Goal: Transaction & Acquisition: Book appointment/travel/reservation

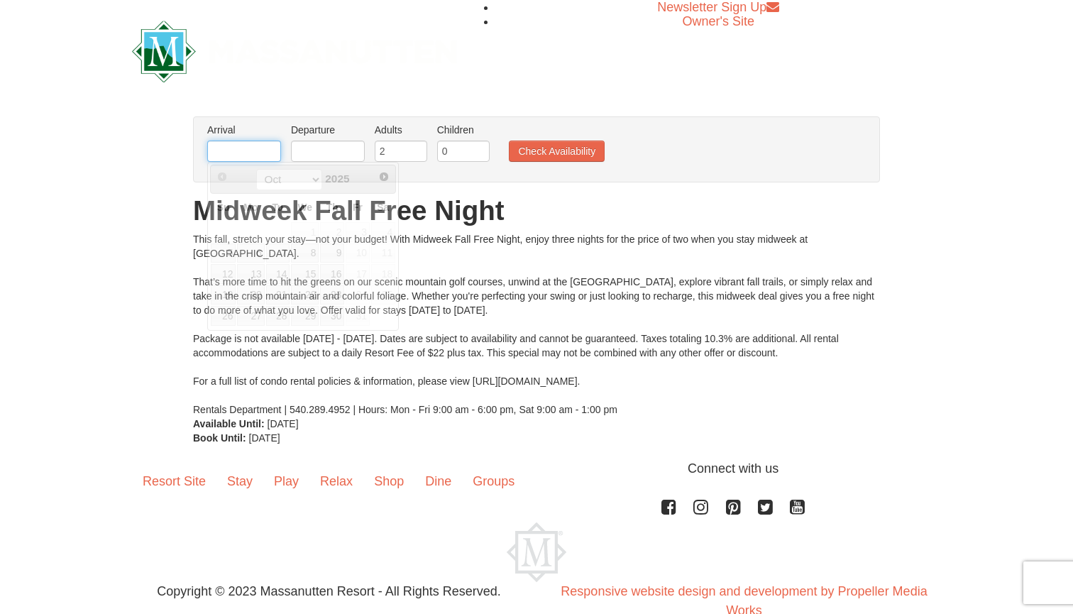
click at [268, 150] on input "text" at bounding box center [244, 151] width 74 height 21
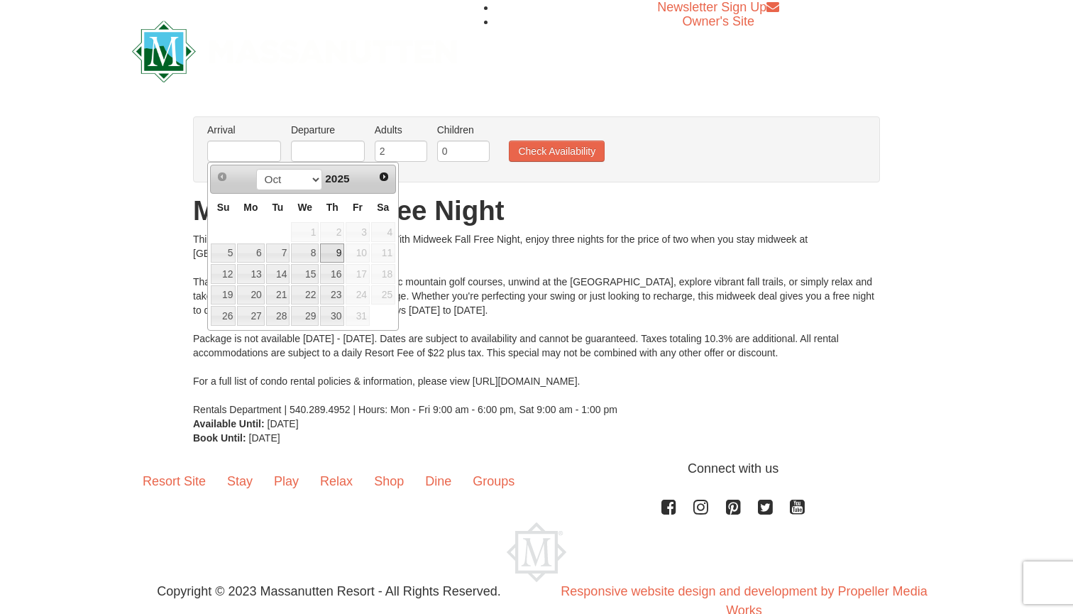
click at [332, 256] on link "9" at bounding box center [332, 253] width 24 height 20
type input "[DATE]"
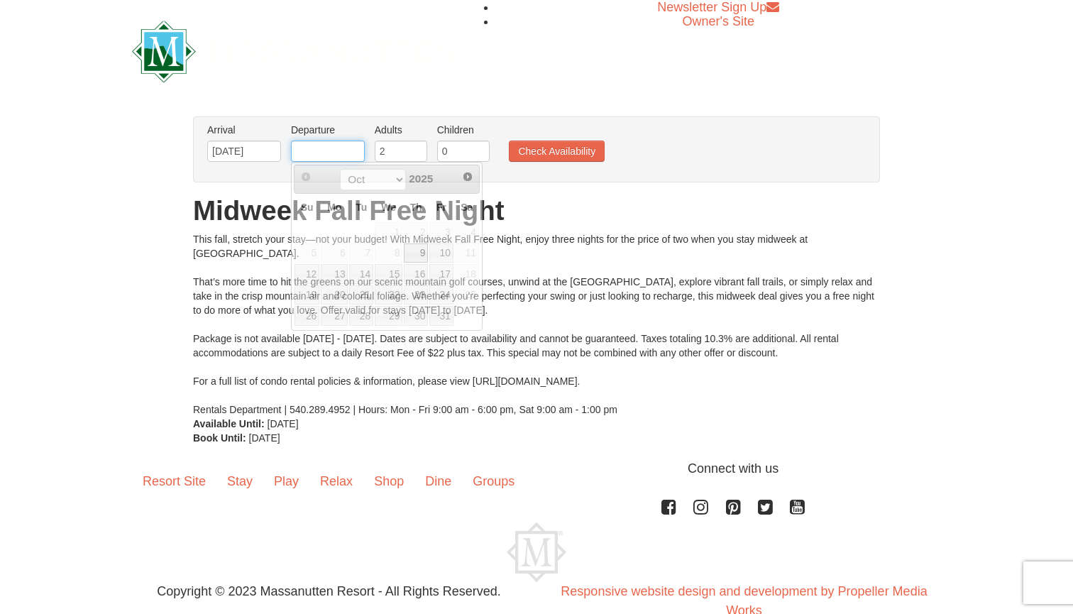
click at [340, 149] on input "text" at bounding box center [328, 151] width 74 height 21
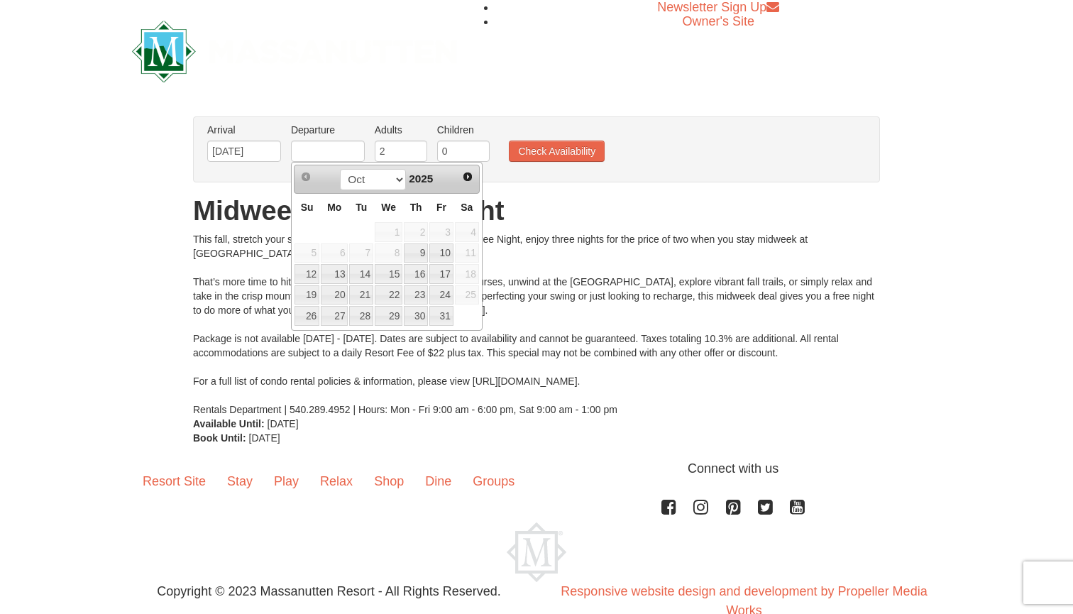
click at [472, 253] on span "11" at bounding box center [467, 253] width 24 height 20
click at [314, 278] on link "12" at bounding box center [307, 274] width 25 height 20
type input "[DATE]"
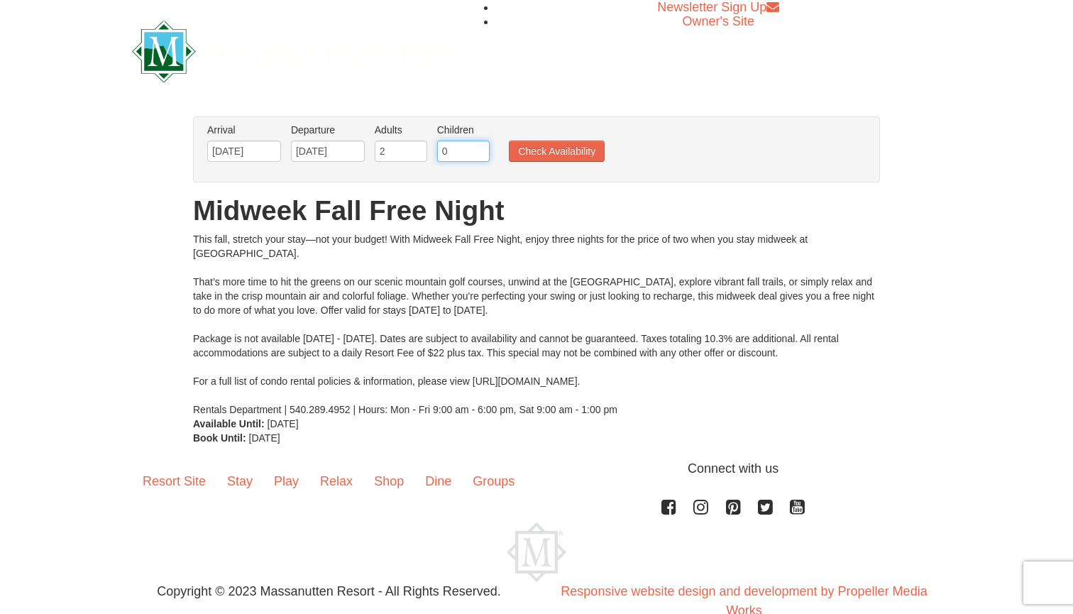
type input "1"
click at [481, 146] on input "1" at bounding box center [463, 151] width 53 height 21
click at [571, 149] on button "Check Availability" at bounding box center [557, 151] width 96 height 21
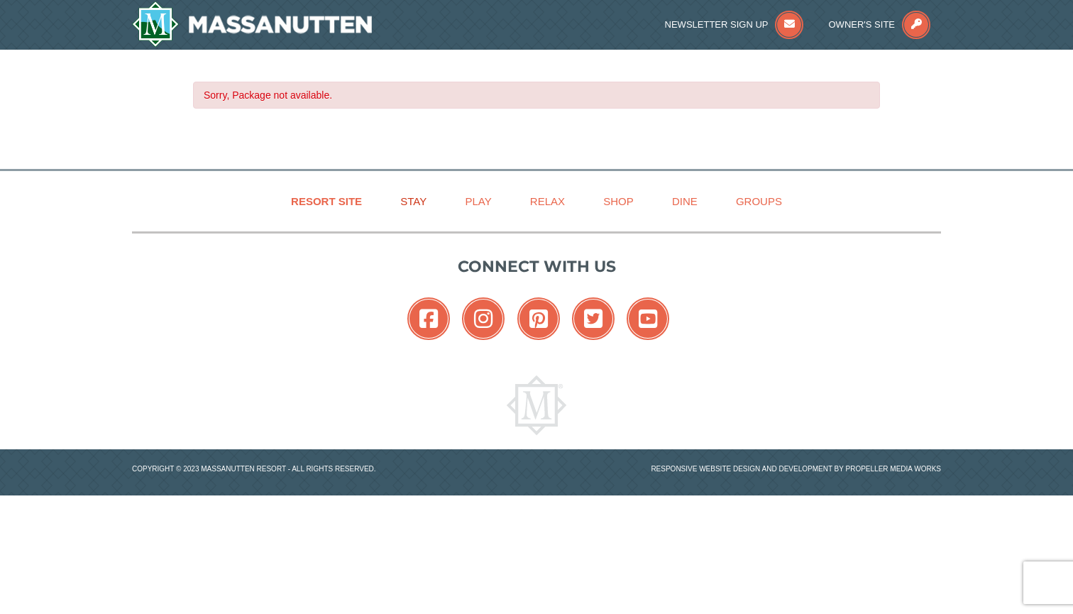
click at [414, 203] on link "Stay" at bounding box center [414, 201] width 62 height 32
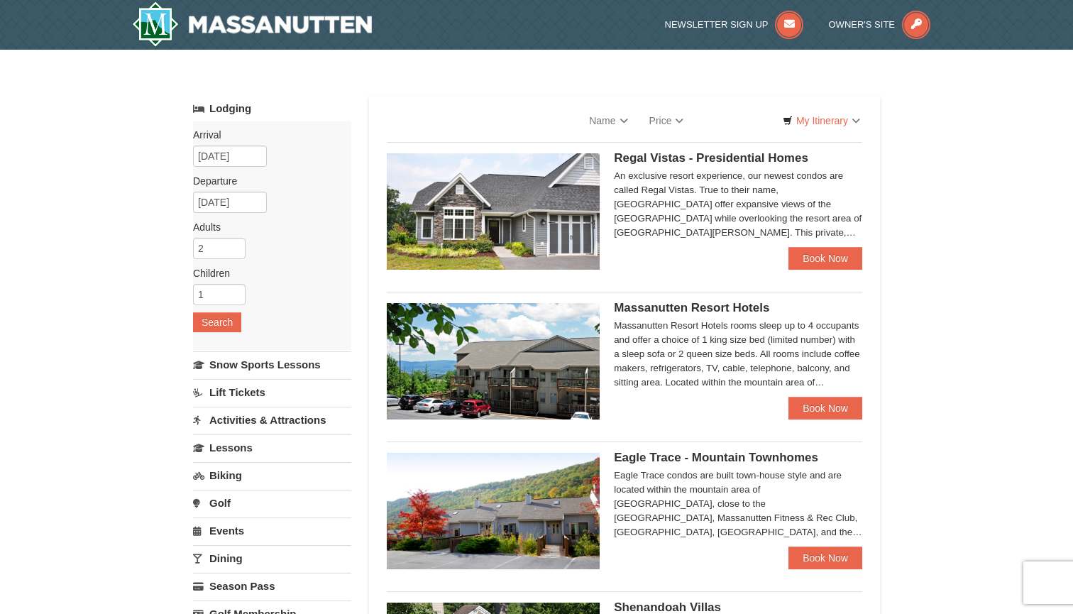
select select "10"
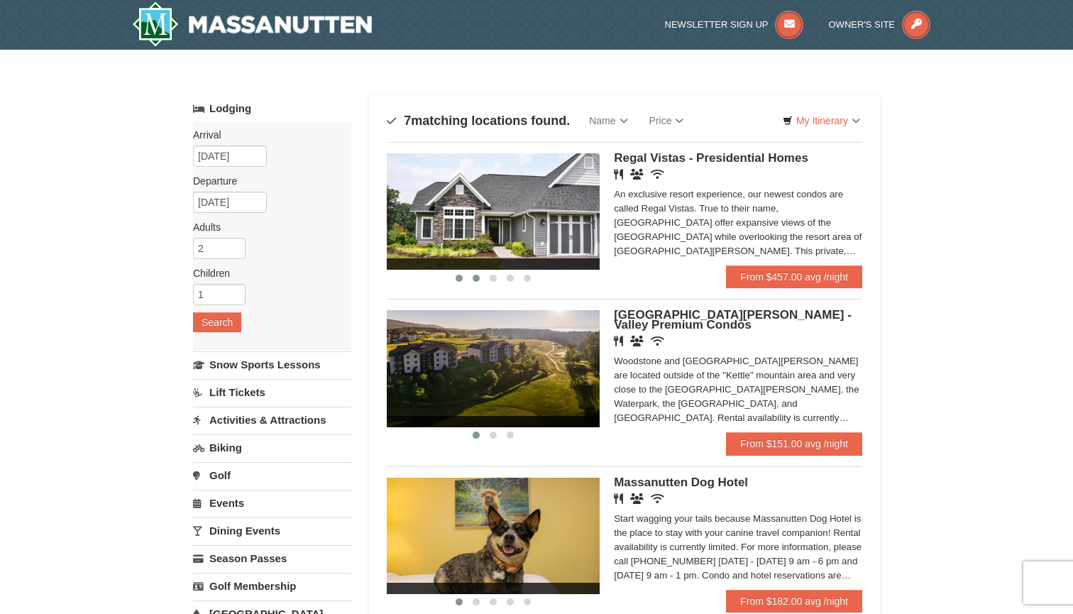
click at [477, 278] on span at bounding box center [476, 278] width 7 height 7
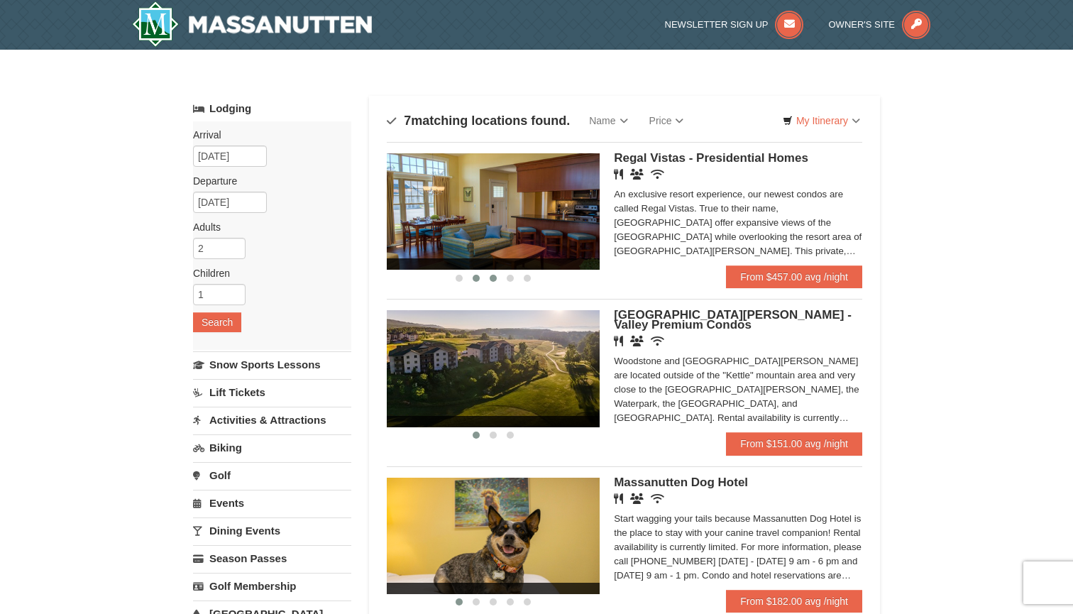
click at [495, 279] on span at bounding box center [493, 278] width 7 height 7
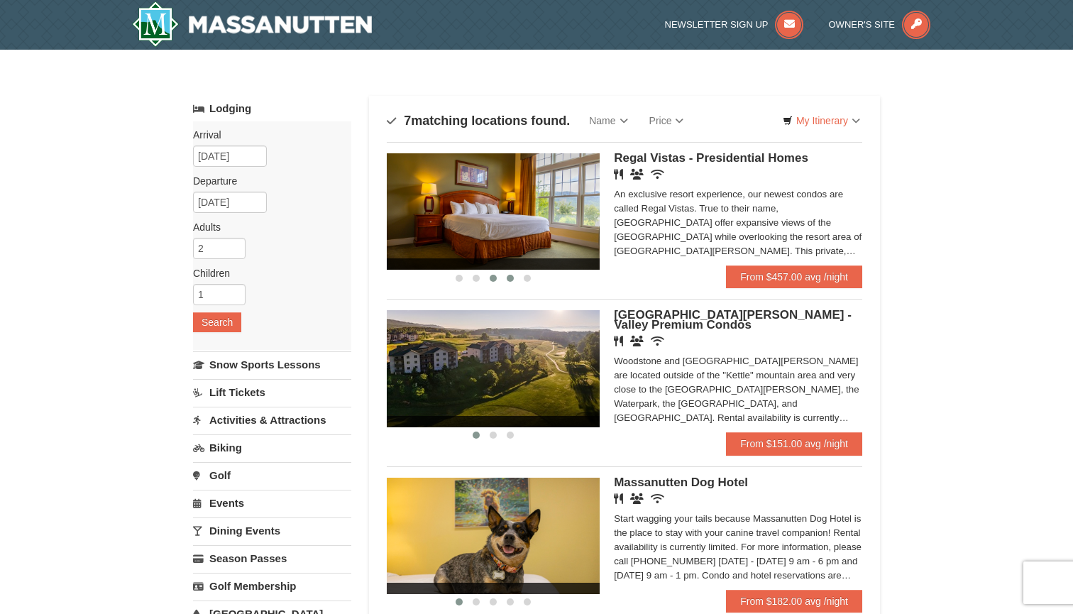
click at [511, 278] on span at bounding box center [510, 278] width 7 height 7
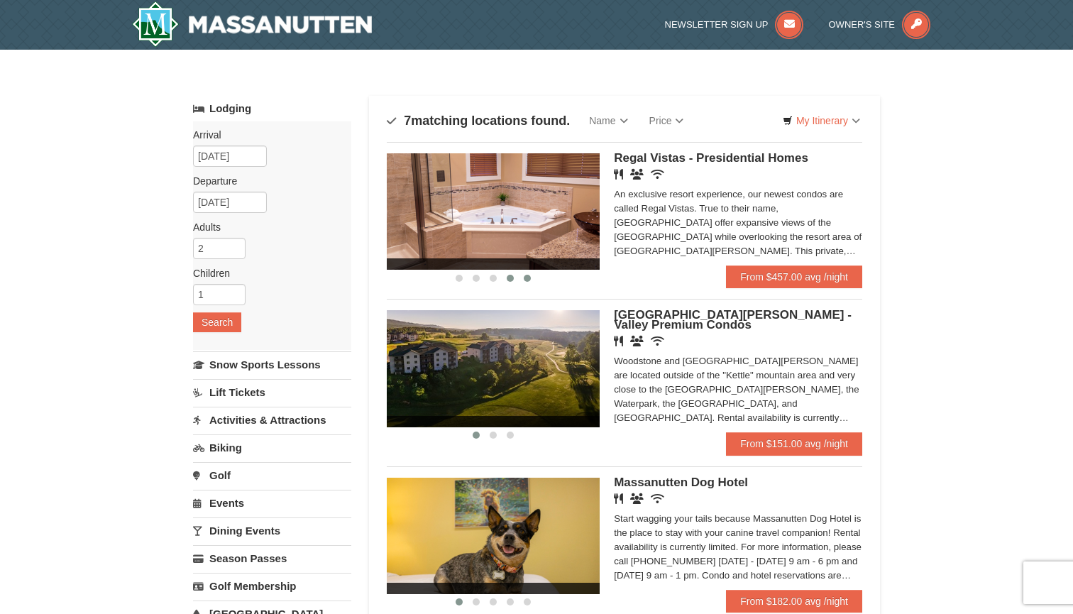
click at [532, 280] on button at bounding box center [527, 278] width 17 height 14
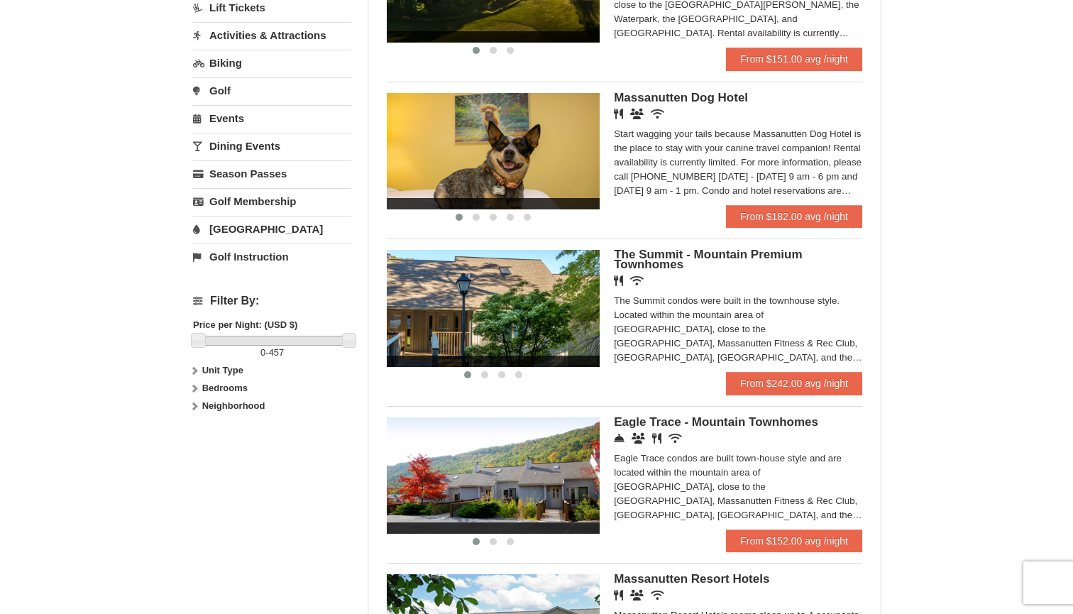
scroll to position [388, 0]
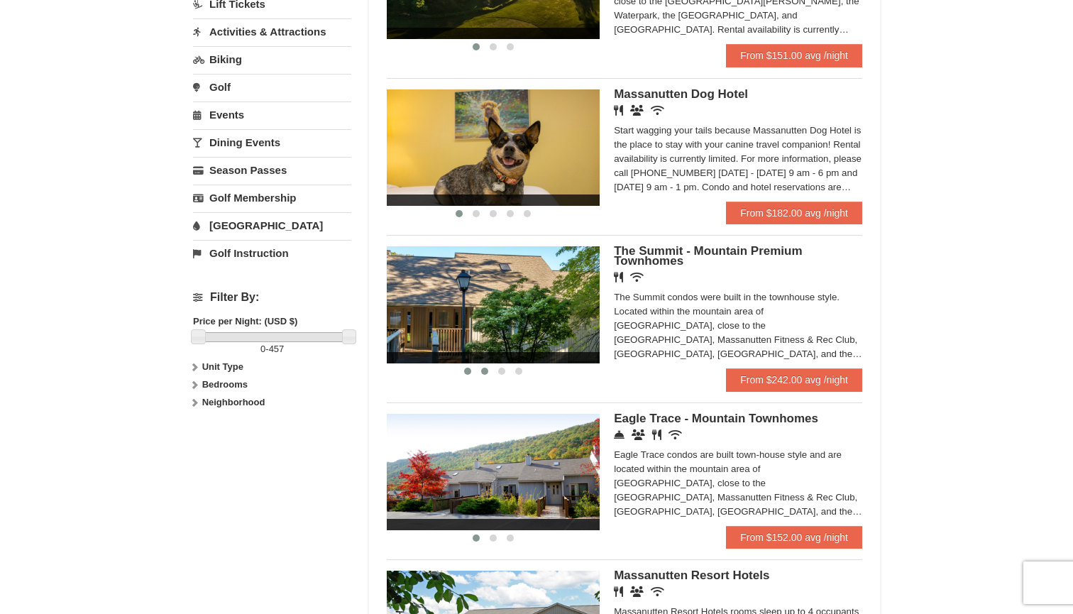
click at [486, 372] on span at bounding box center [484, 371] width 7 height 7
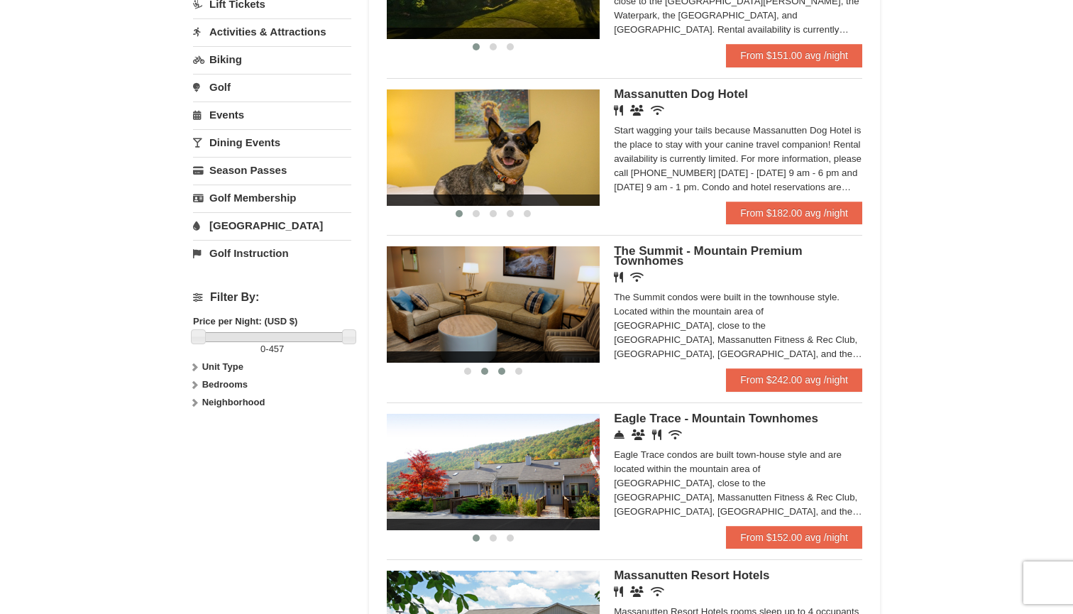
click at [505, 369] on span at bounding box center [501, 371] width 7 height 7
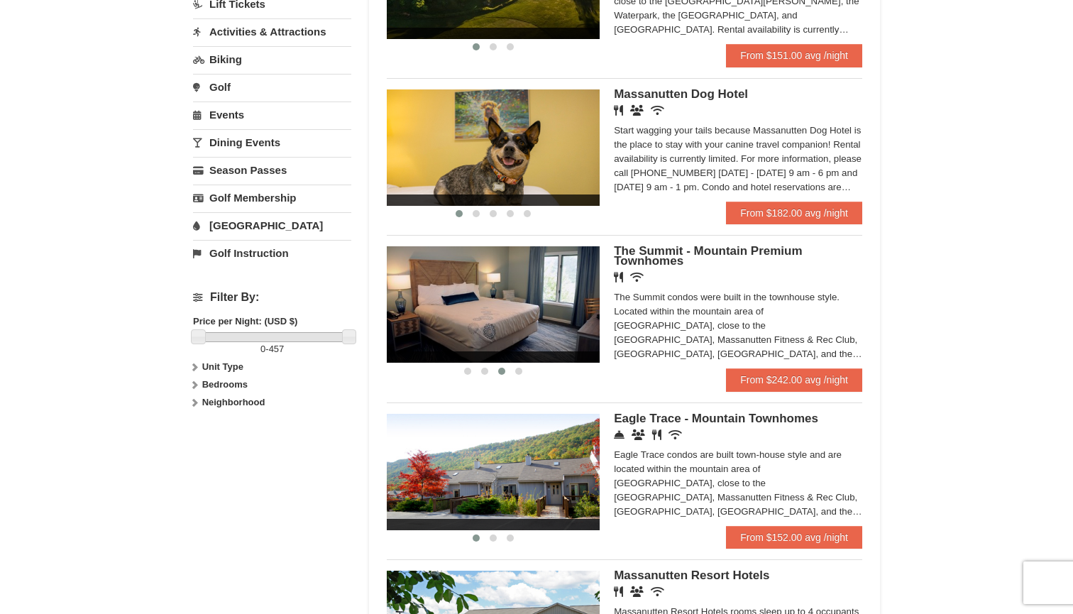
click at [532, 366] on div at bounding box center [493, 370] width 213 height 15
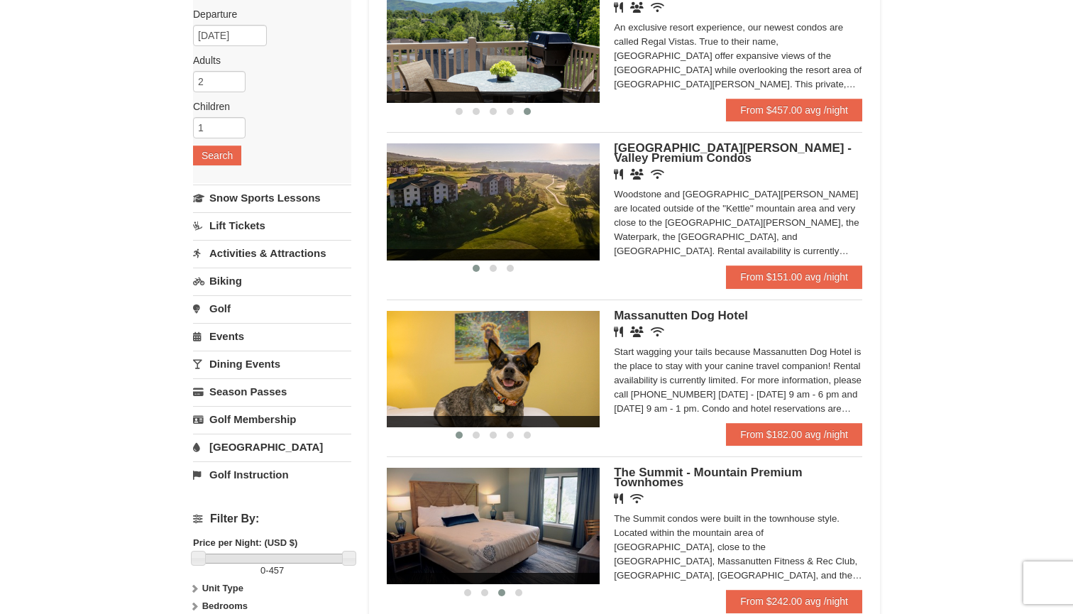
scroll to position [173, 0]
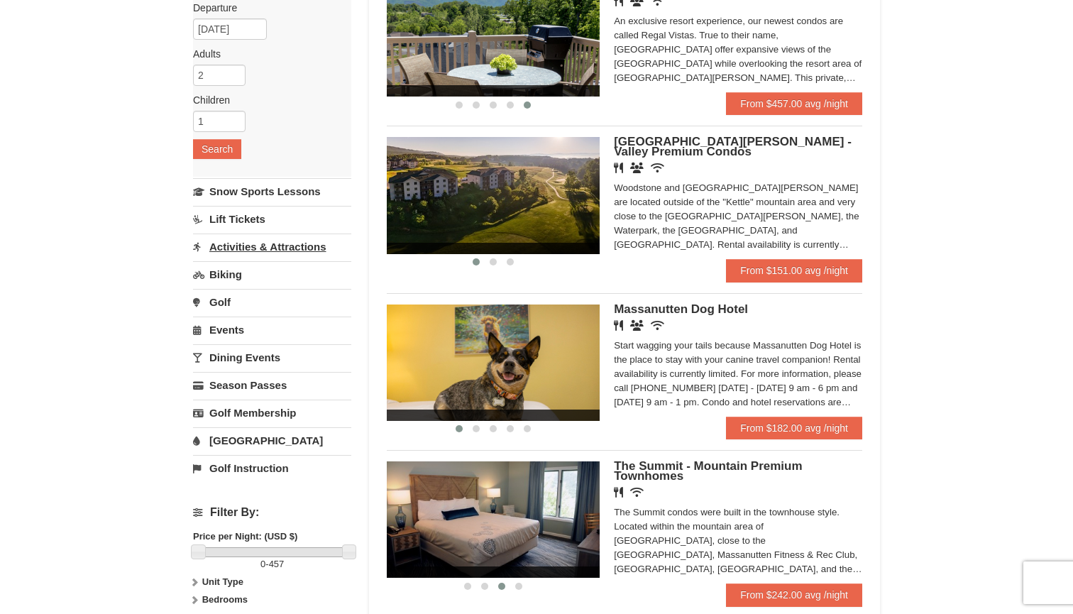
click at [264, 246] on link "Activities & Attractions" at bounding box center [272, 247] width 158 height 26
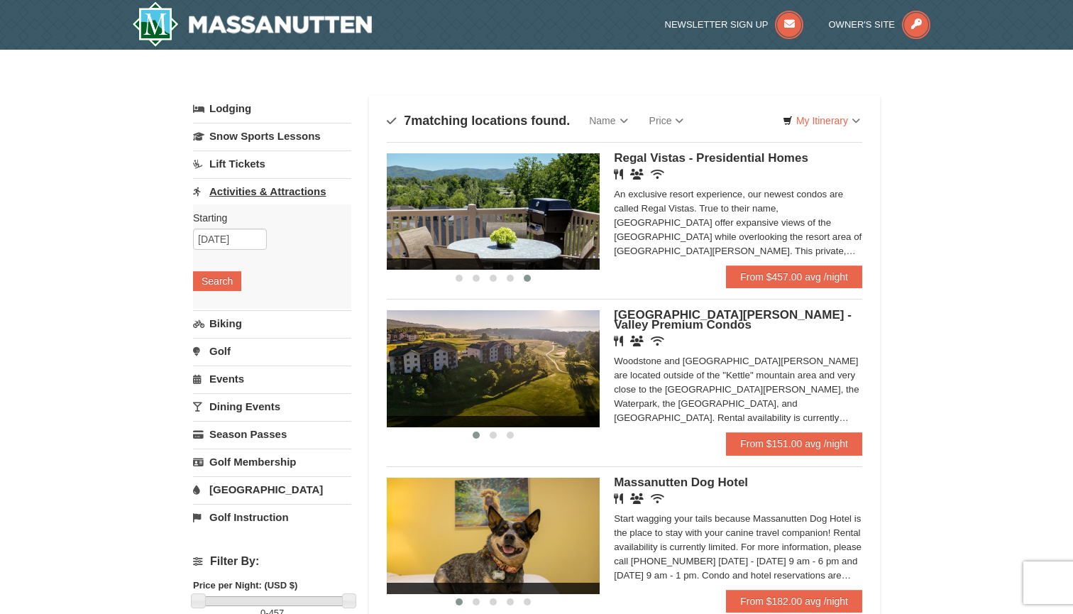
scroll to position [0, 0]
click at [274, 29] on img at bounding box center [252, 23] width 240 height 45
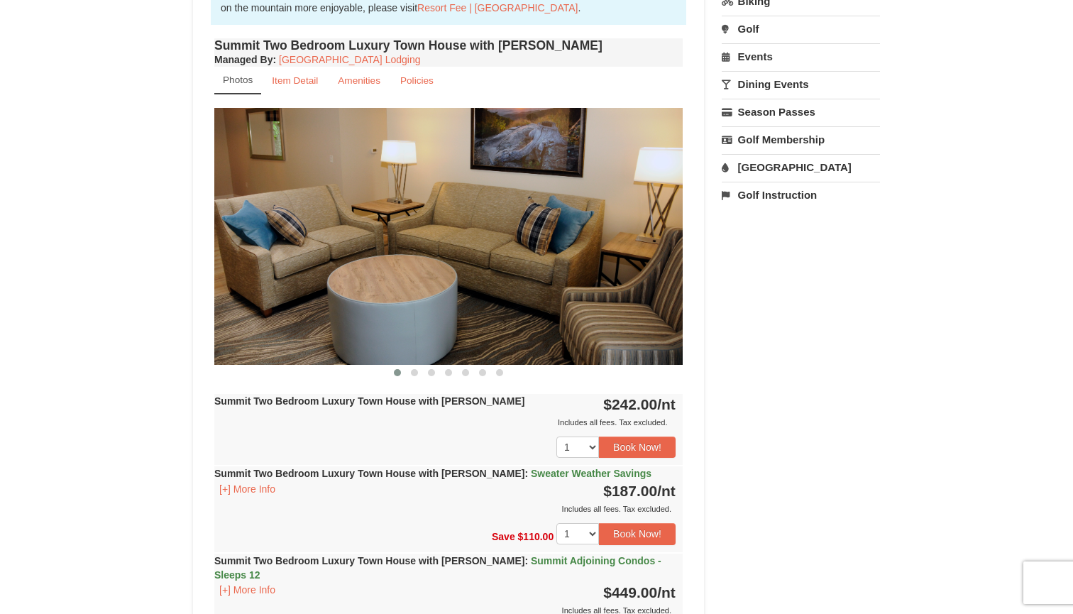
scroll to position [485, 0]
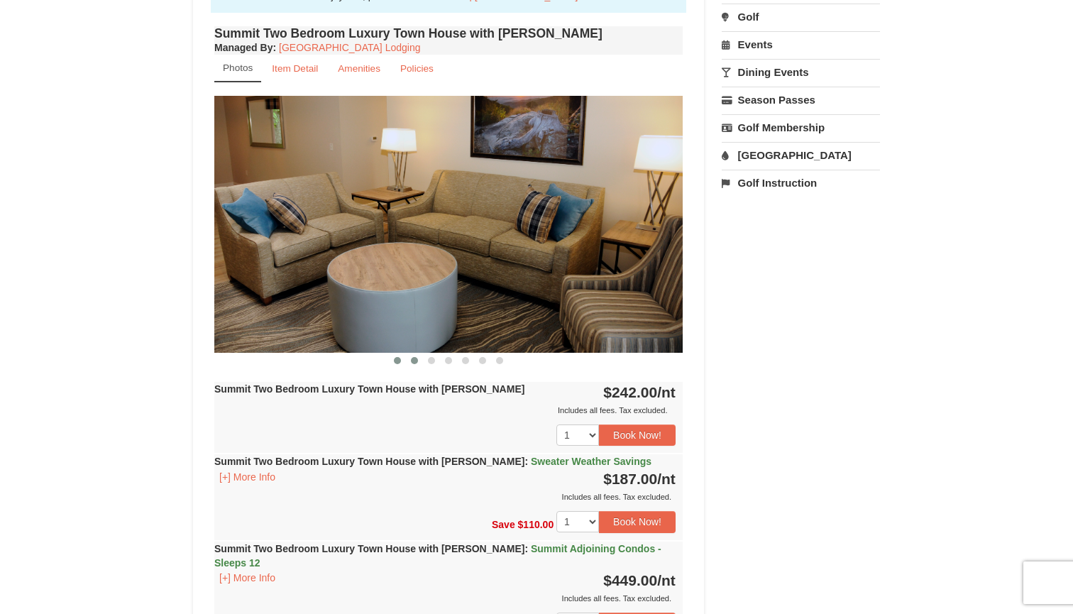
click at [421, 358] on button at bounding box center [414, 360] width 17 height 14
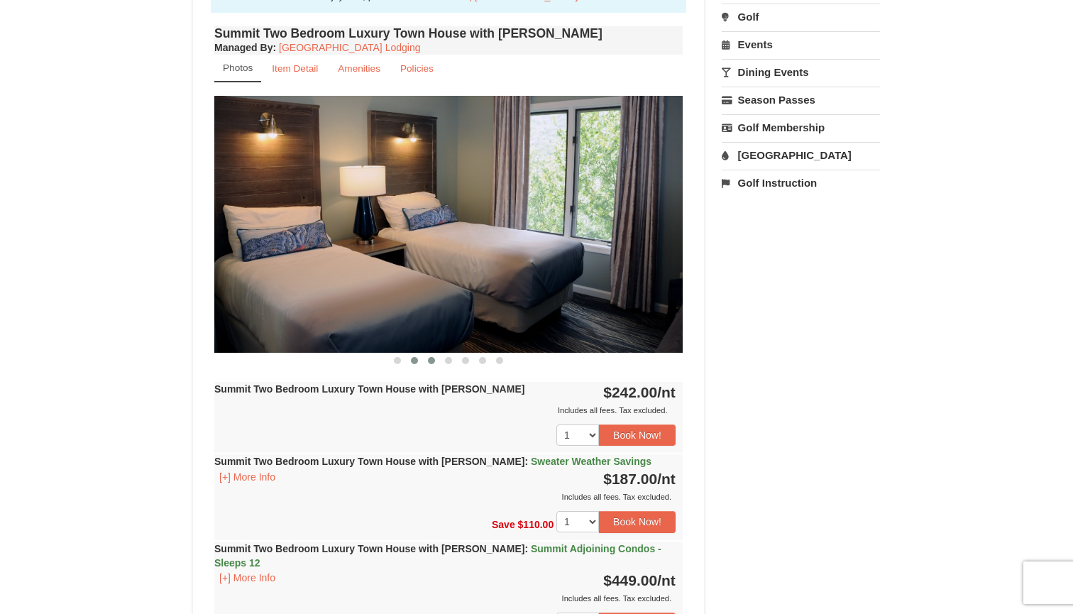
click at [434, 361] on span at bounding box center [431, 360] width 7 height 7
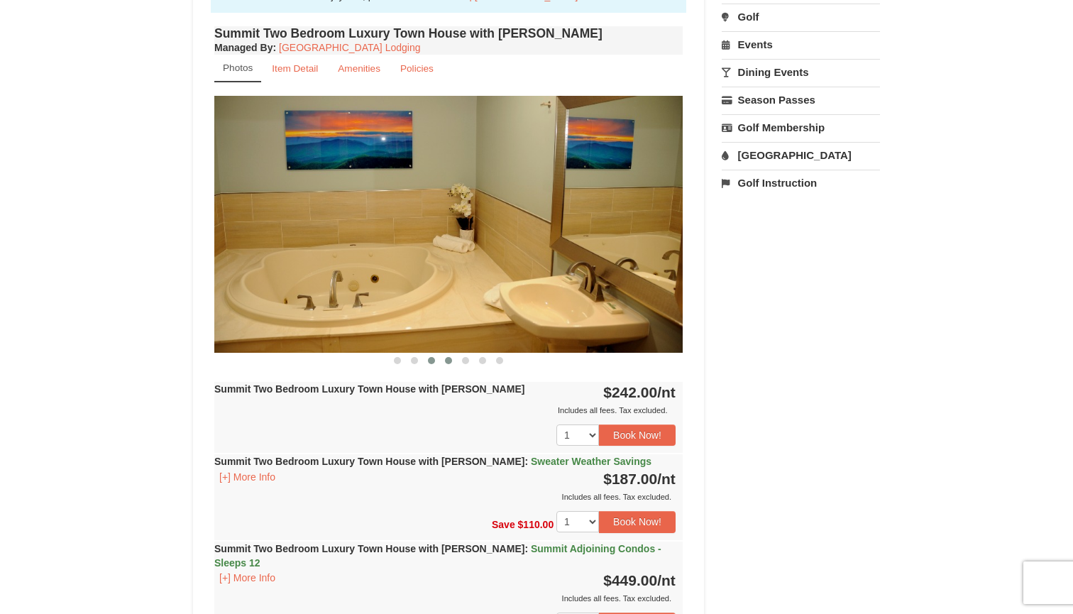
click at [442, 361] on button at bounding box center [448, 360] width 17 height 14
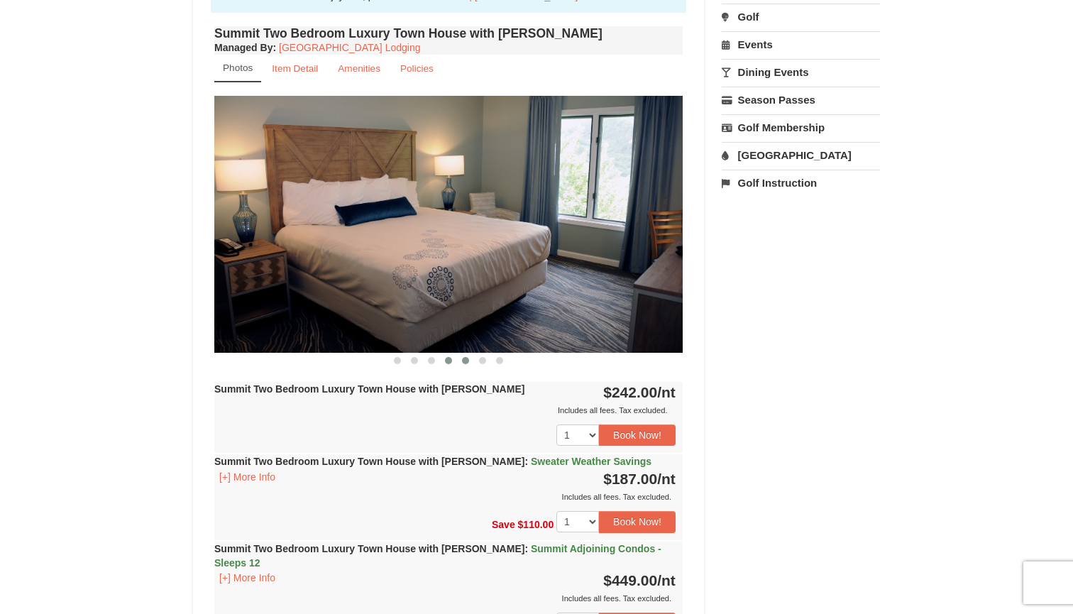
click at [466, 359] on span at bounding box center [465, 360] width 7 height 7
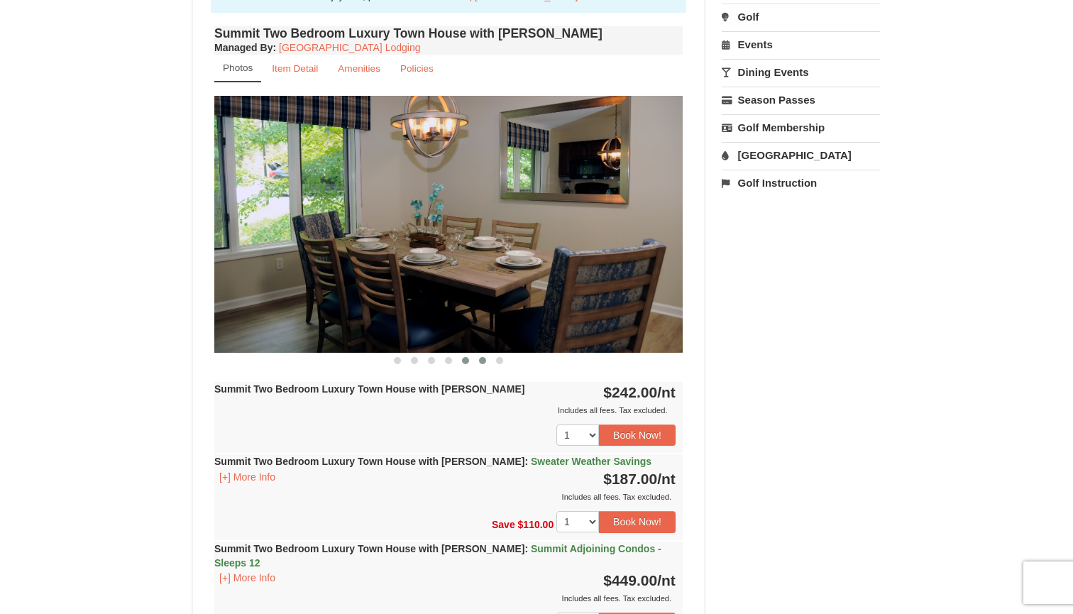
click at [487, 362] on button at bounding box center [482, 360] width 17 height 14
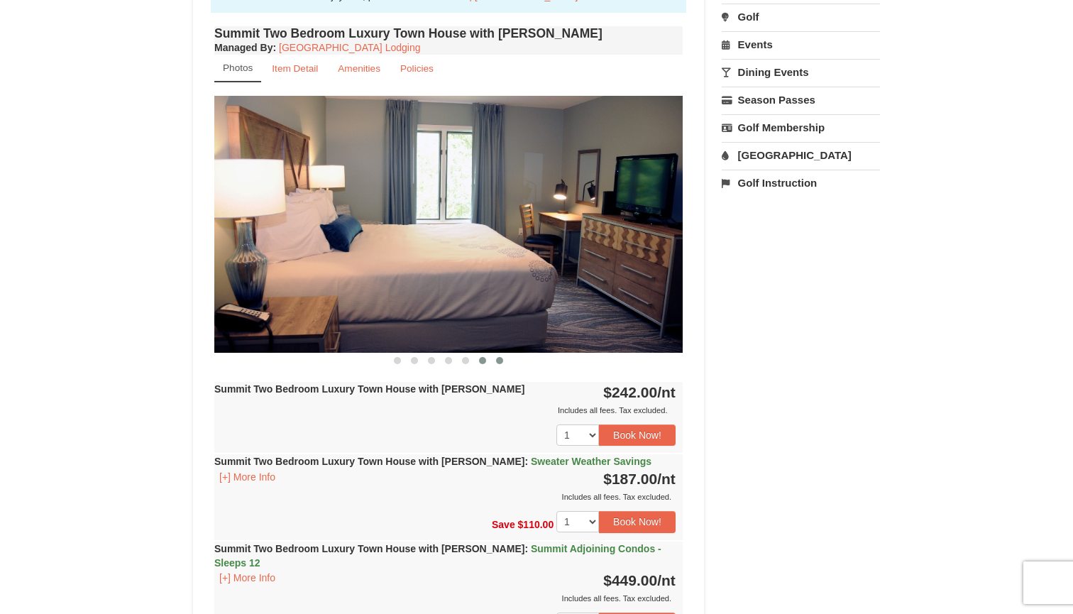
click at [499, 361] on span at bounding box center [499, 360] width 7 height 7
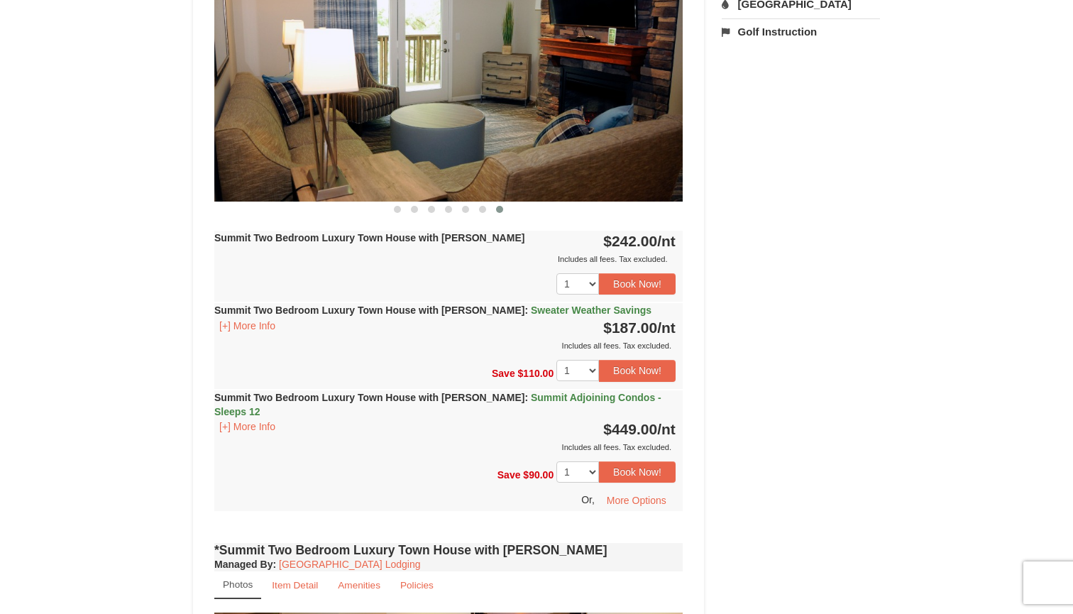
scroll to position [779, 0]
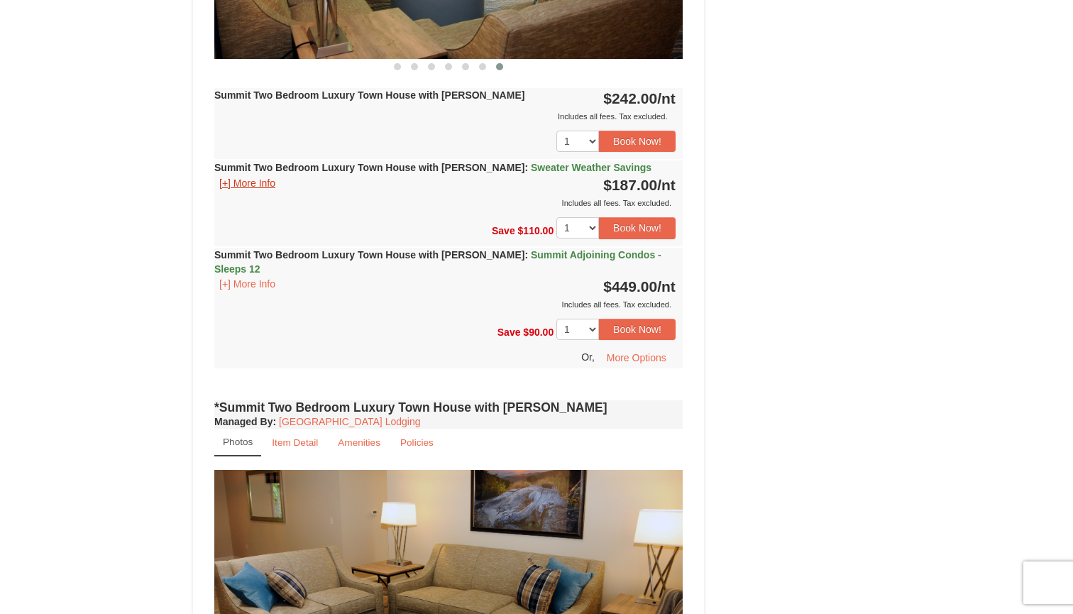
click at [234, 187] on button "[+] More Info" at bounding box center [247, 183] width 66 height 16
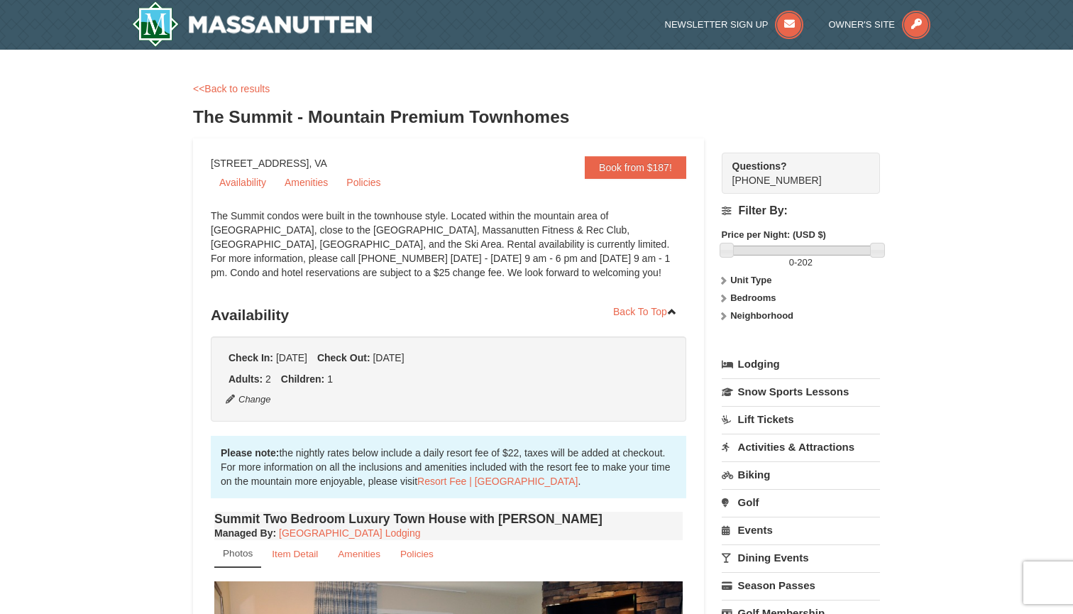
scroll to position [0, 0]
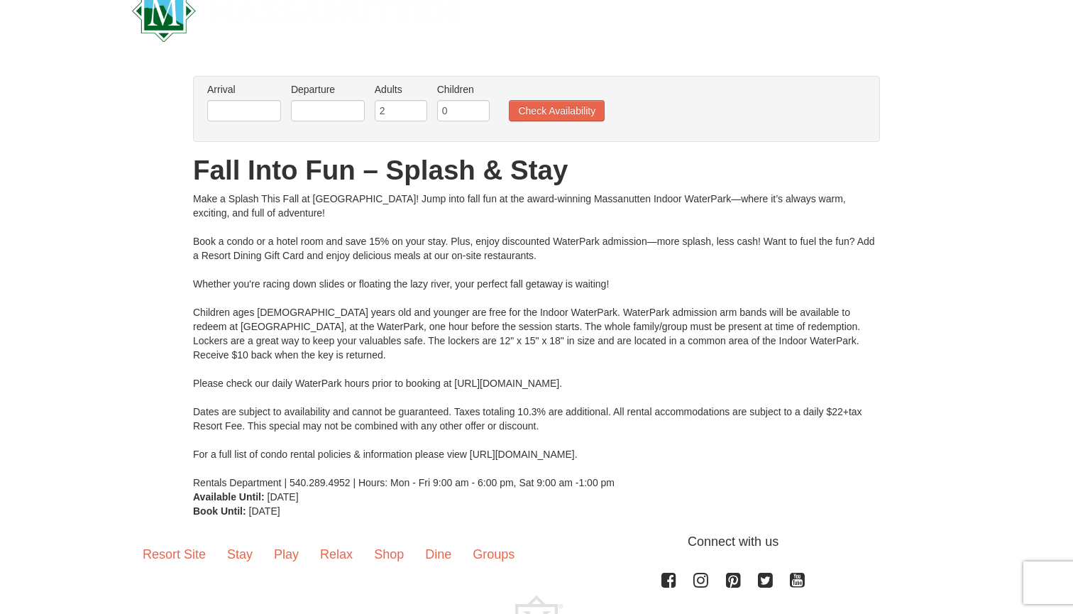
scroll to position [40, 0]
click at [258, 113] on input "text" at bounding box center [244, 110] width 74 height 21
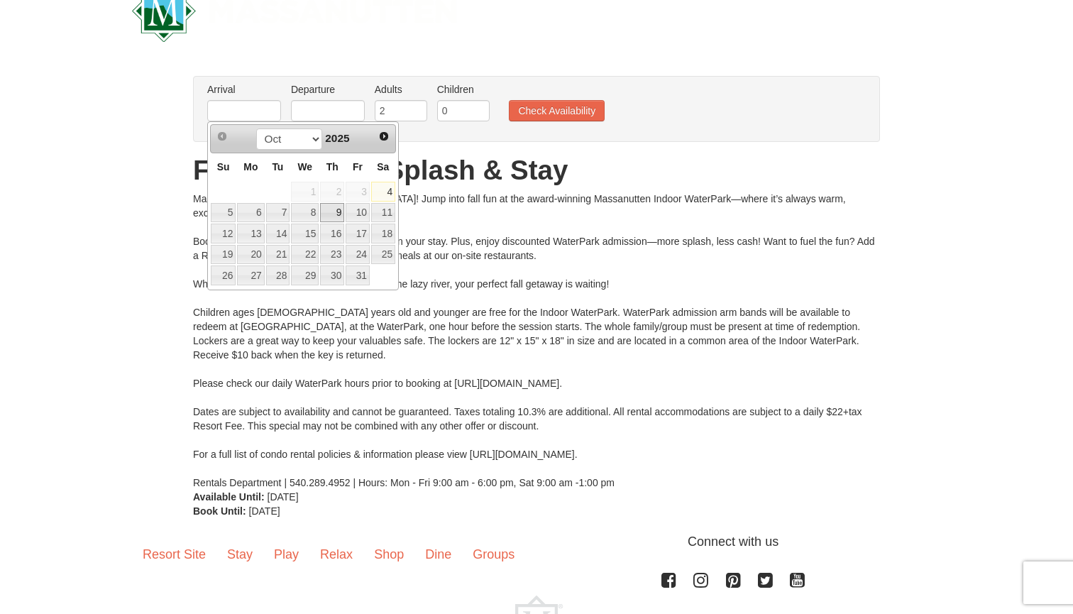
click at [343, 217] on link "9" at bounding box center [332, 213] width 24 height 20
type input "[DATE]"
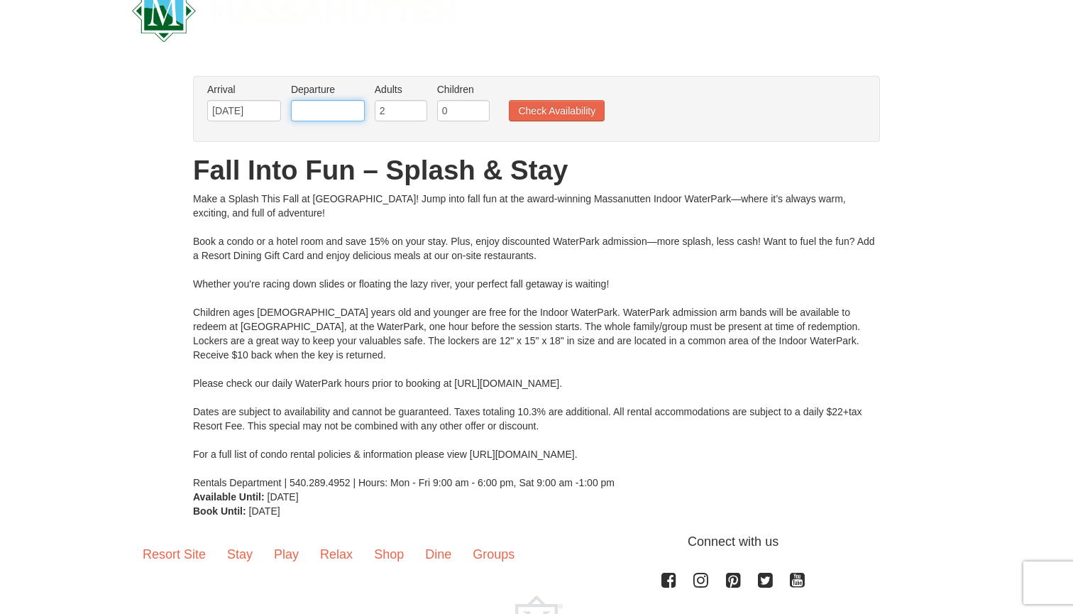
click at [340, 113] on input "text" at bounding box center [328, 110] width 74 height 21
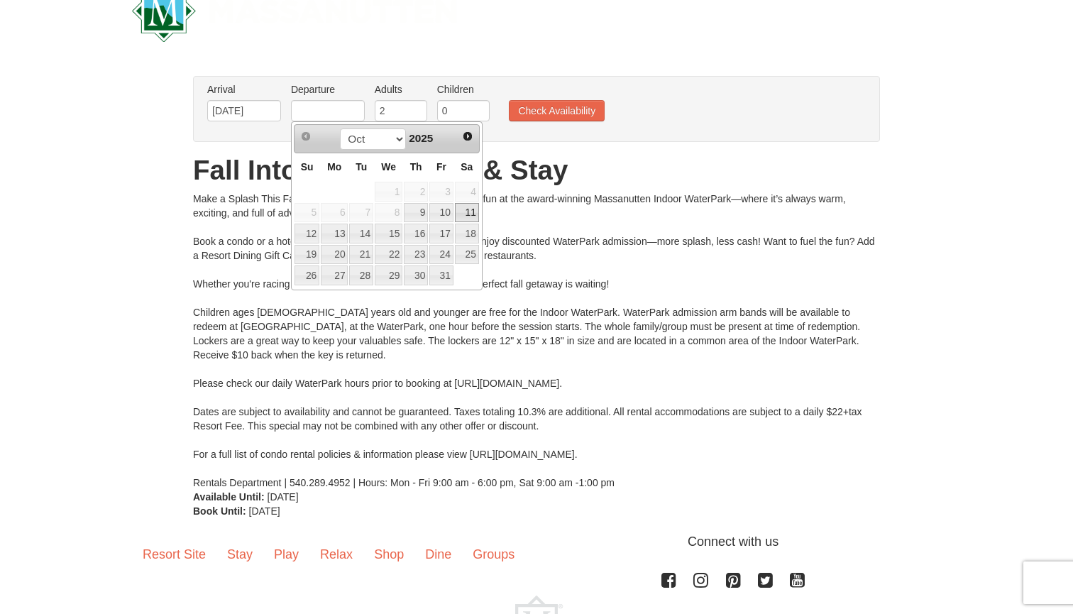
click at [471, 212] on link "11" at bounding box center [467, 213] width 24 height 20
type input "[DATE]"
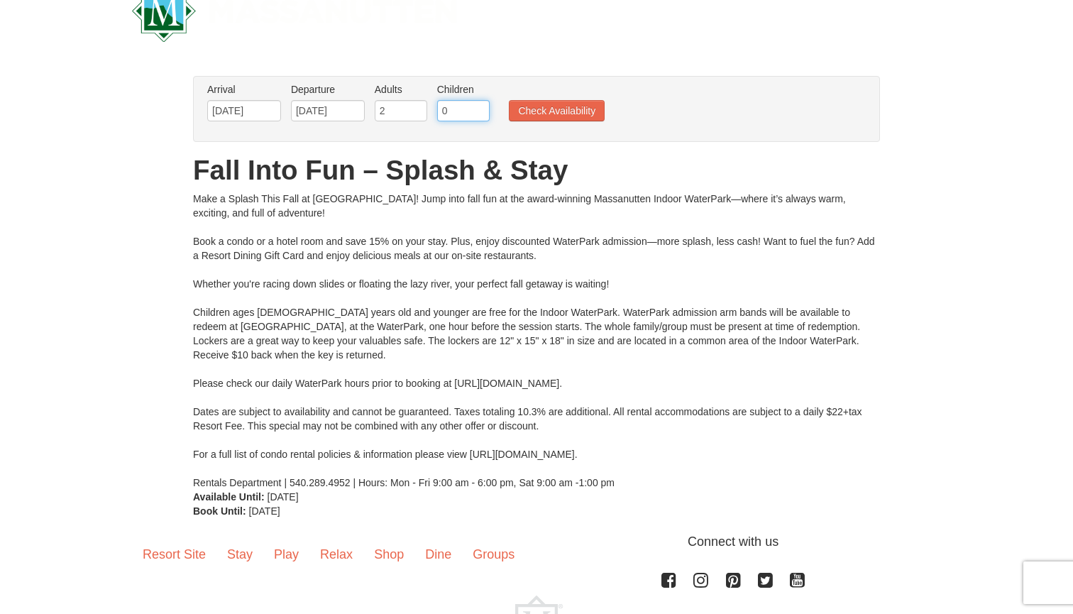
type input "1"
click at [478, 105] on input "1" at bounding box center [463, 110] width 53 height 21
click at [527, 112] on button "Check Availability" at bounding box center [557, 110] width 96 height 21
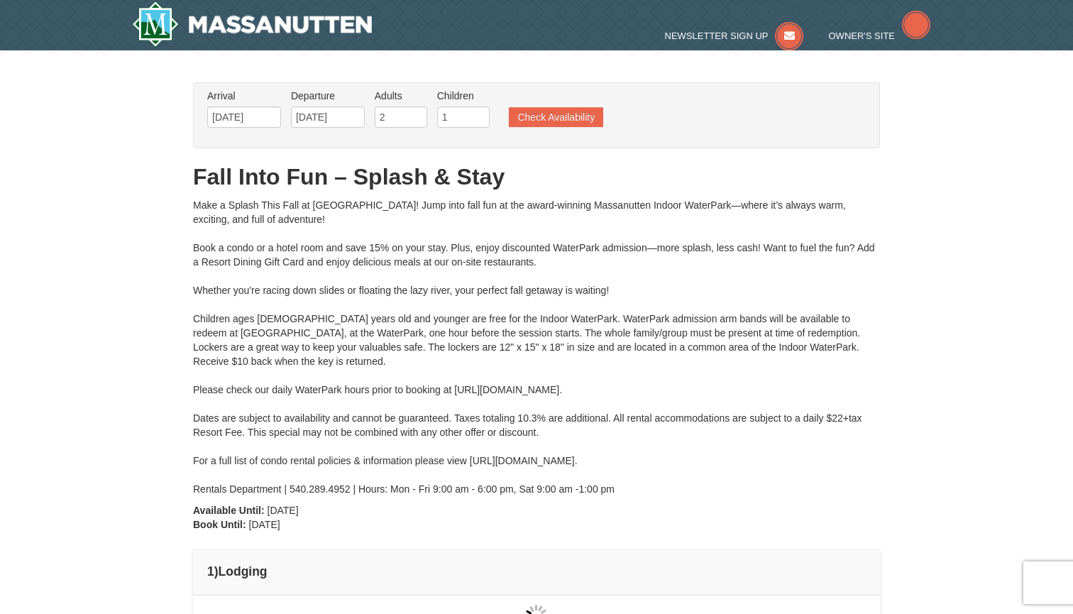
type input "[DATE]"
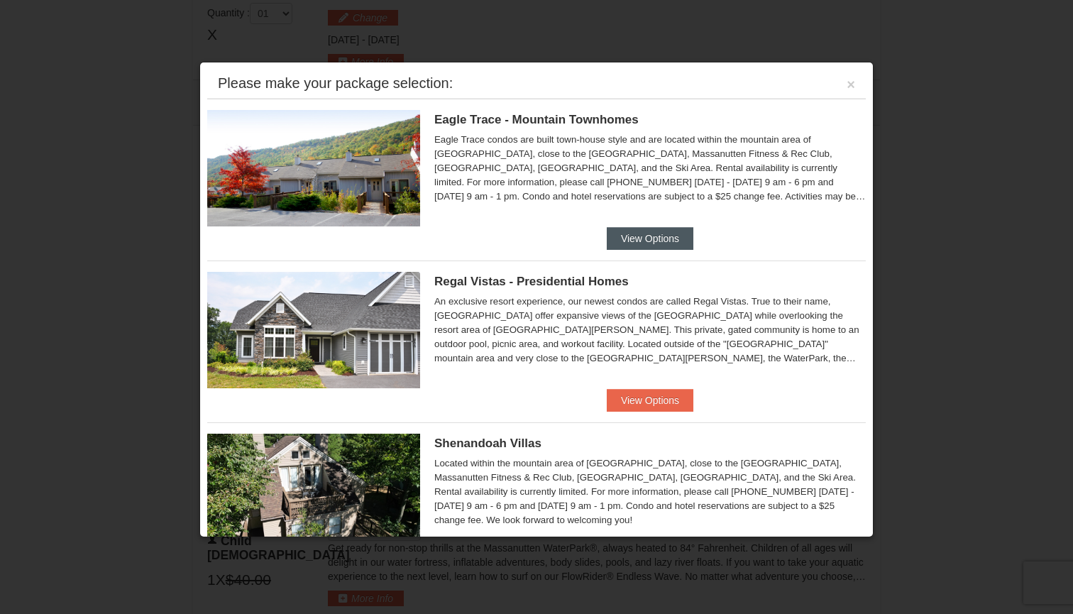
click at [635, 234] on button "View Options" at bounding box center [650, 238] width 87 height 23
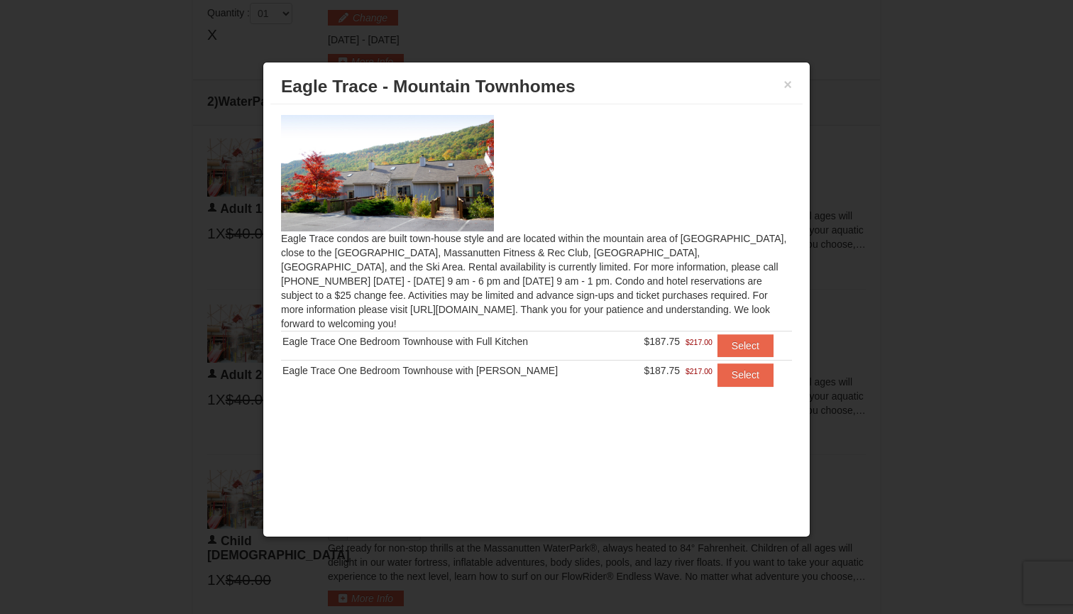
click at [797, 80] on div "× [GEOGRAPHIC_DATA] - [GEOGRAPHIC_DATA]" at bounding box center [536, 87] width 532 height 35
click at [789, 87] on button "×" at bounding box center [788, 84] width 9 height 14
